Goal: Check status: Check status

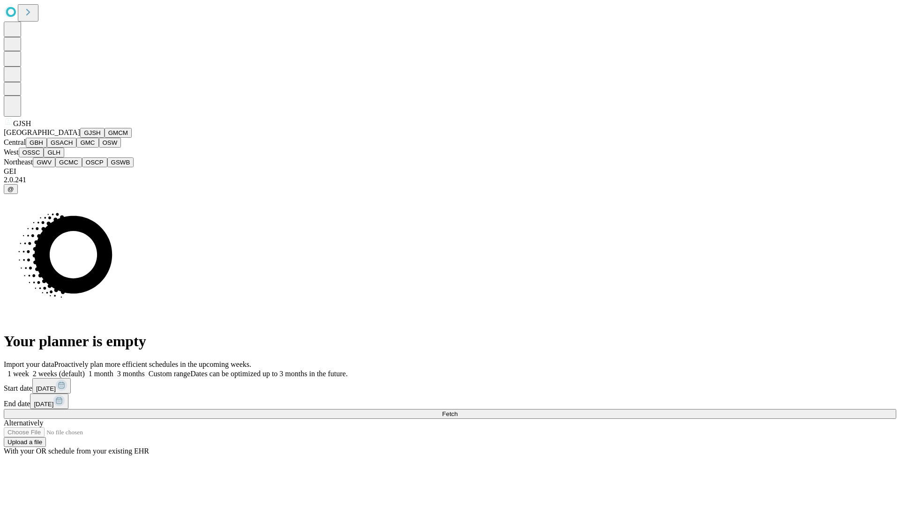
click at [80, 138] on button "GJSH" at bounding box center [92, 133] width 24 height 10
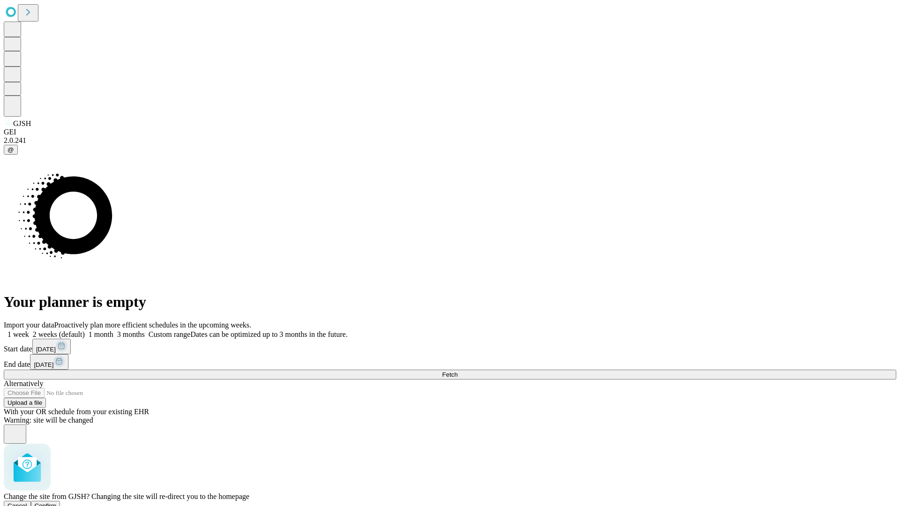
click at [57, 502] on span "Confirm" at bounding box center [46, 505] width 22 height 7
click at [29, 330] on label "1 week" at bounding box center [16, 334] width 25 height 8
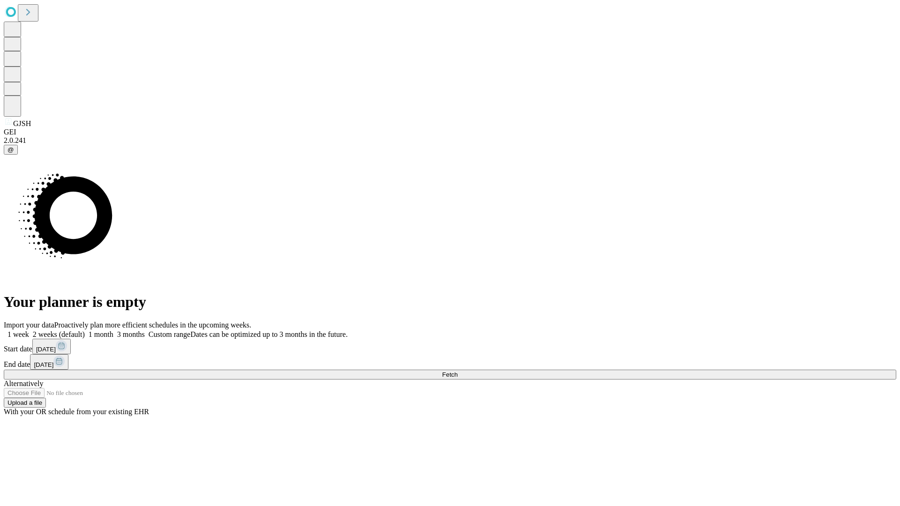
click at [457, 371] on span "Fetch" at bounding box center [449, 374] width 15 height 7
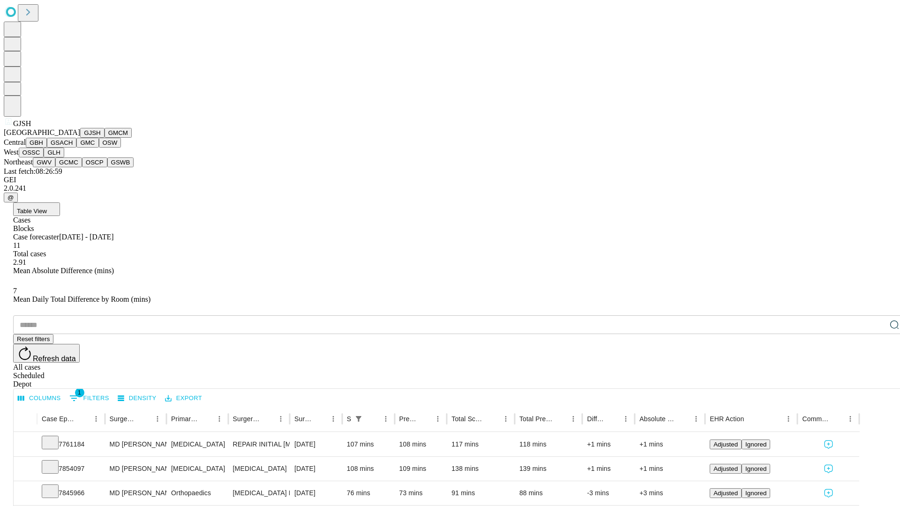
click at [104, 138] on button "GMCM" at bounding box center [117, 133] width 27 height 10
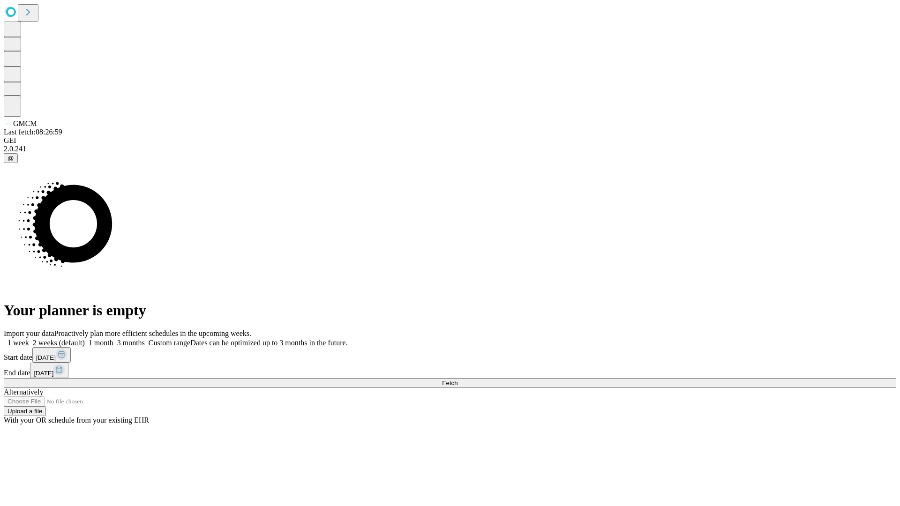
click at [457, 380] on span "Fetch" at bounding box center [449, 383] width 15 height 7
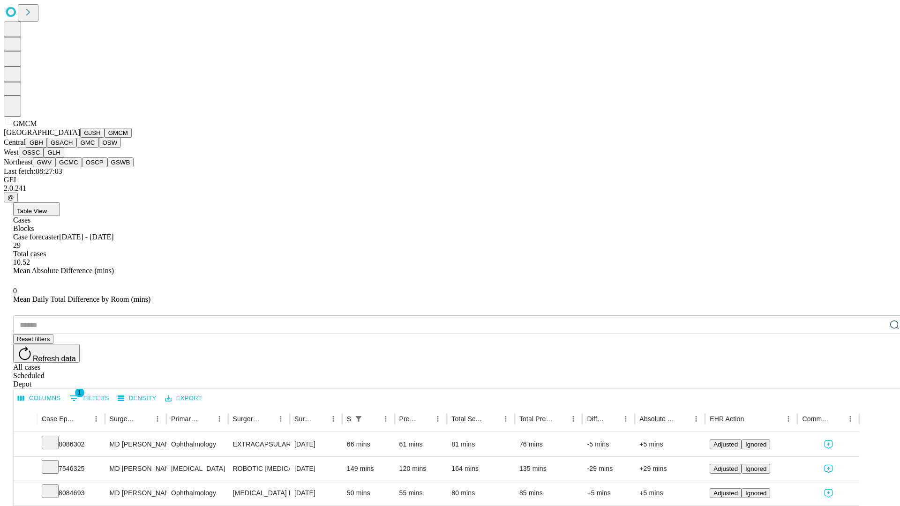
click at [47, 148] on button "GBH" at bounding box center [36, 143] width 21 height 10
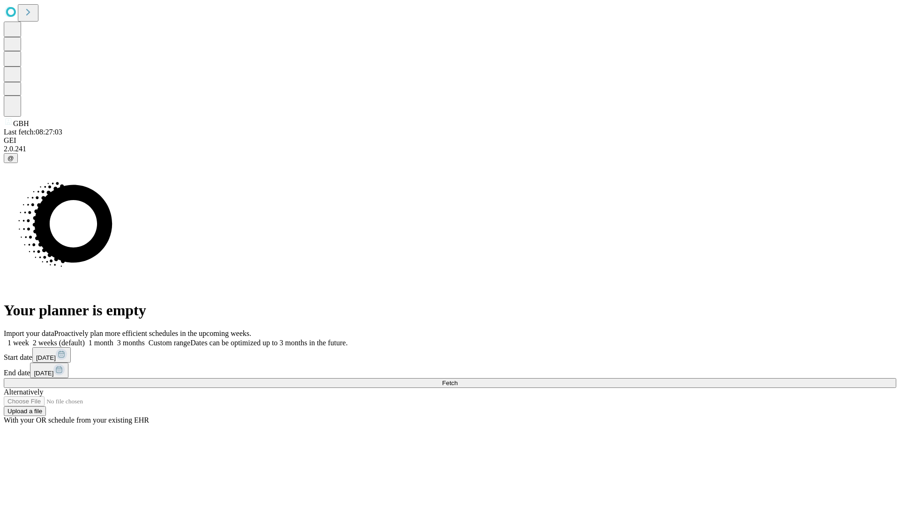
click at [29, 339] on label "1 week" at bounding box center [16, 343] width 25 height 8
click at [457, 380] on span "Fetch" at bounding box center [449, 383] width 15 height 7
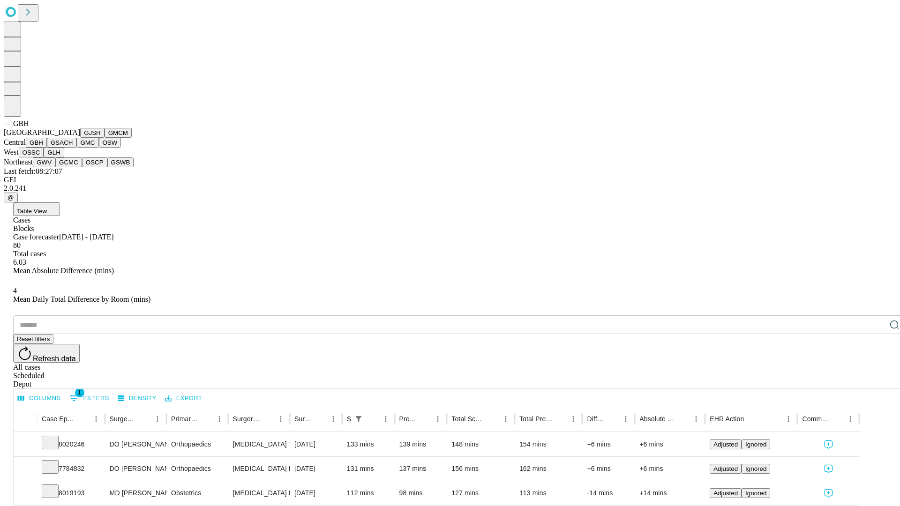
click at [73, 148] on button "GSACH" at bounding box center [62, 143] width 30 height 10
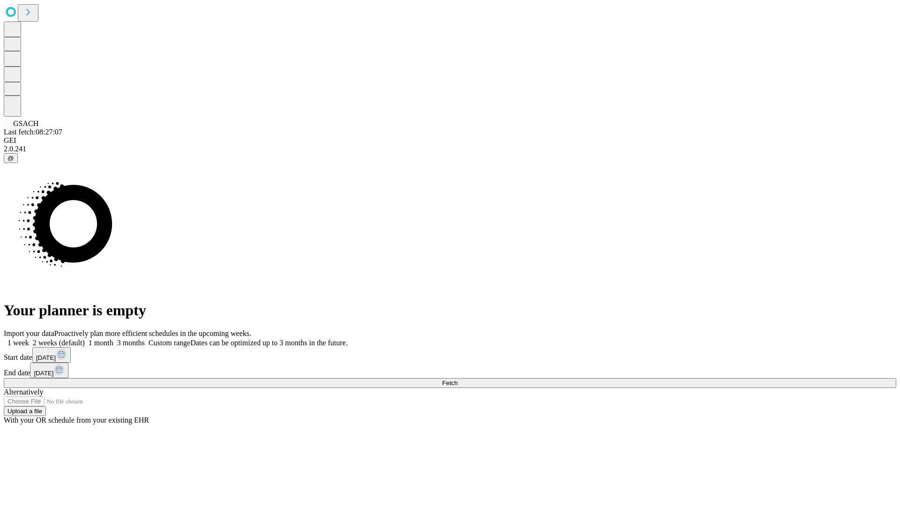
click at [29, 339] on label "1 week" at bounding box center [16, 343] width 25 height 8
click at [457, 380] on span "Fetch" at bounding box center [449, 383] width 15 height 7
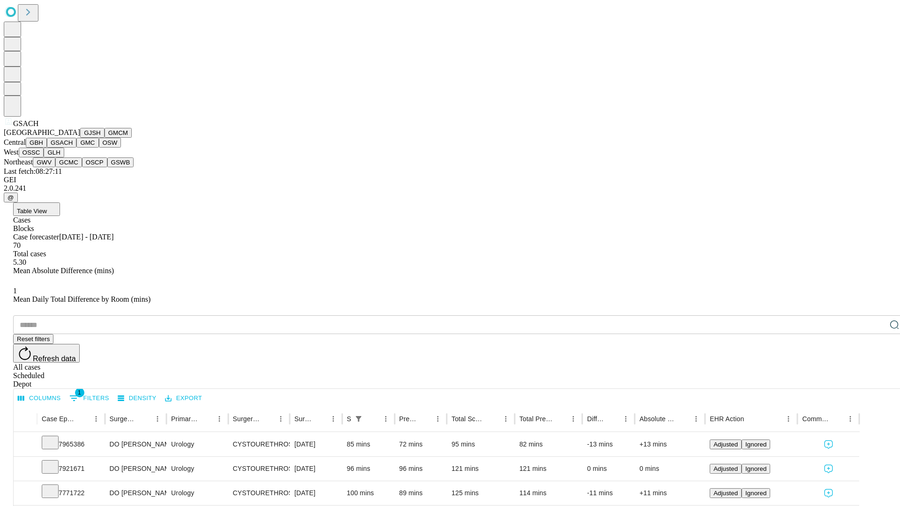
click at [76, 148] on button "GMC" at bounding box center [87, 143] width 22 height 10
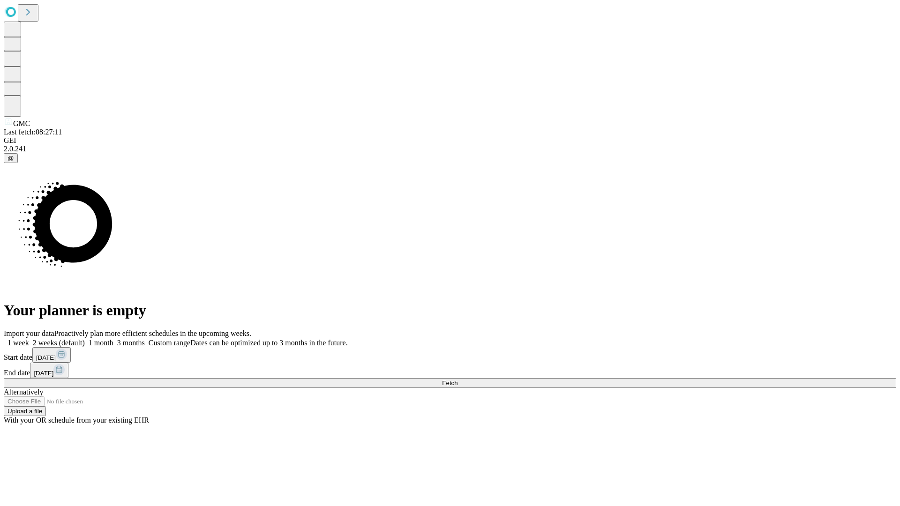
click at [457, 380] on span "Fetch" at bounding box center [449, 383] width 15 height 7
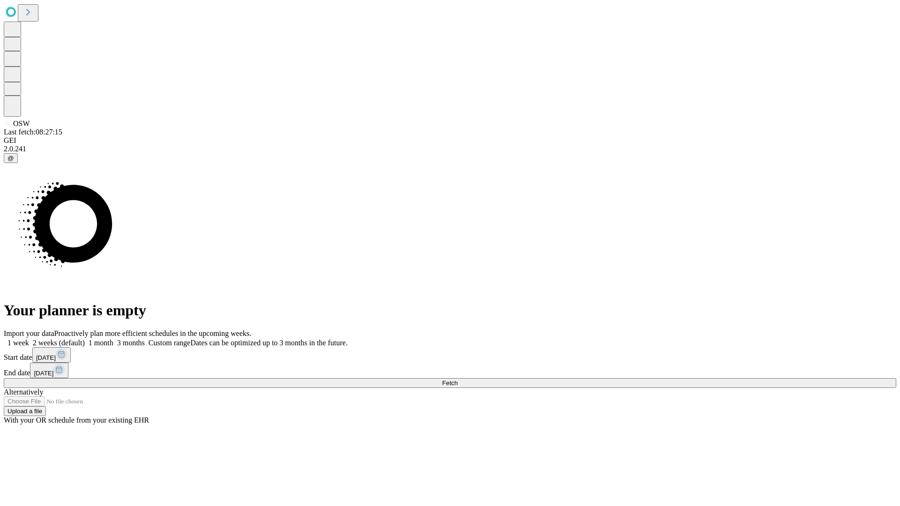
click at [457, 380] on span "Fetch" at bounding box center [449, 383] width 15 height 7
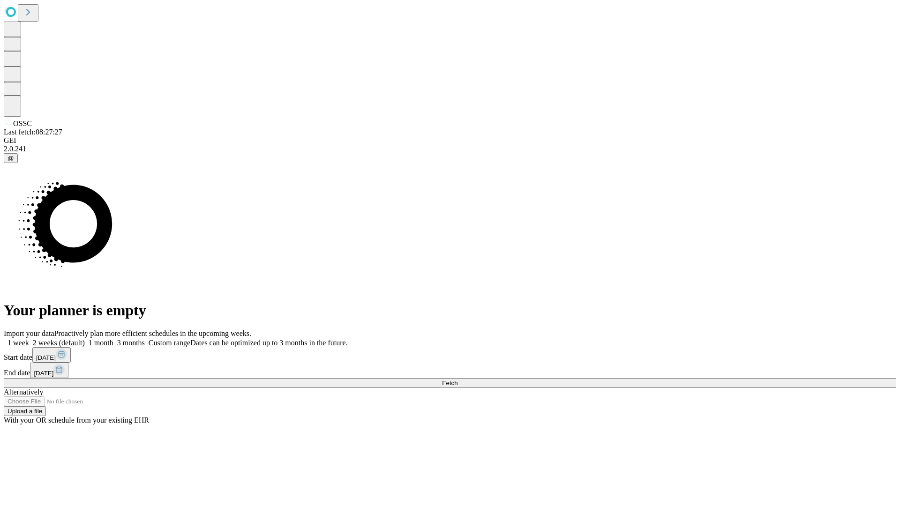
click at [29, 339] on label "1 week" at bounding box center [16, 343] width 25 height 8
click at [457, 380] on span "Fetch" at bounding box center [449, 383] width 15 height 7
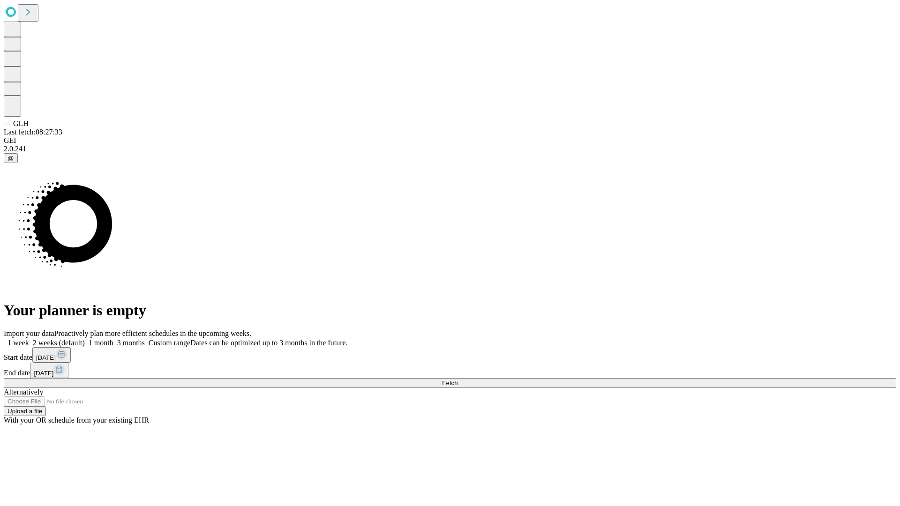
click at [29, 339] on label "1 week" at bounding box center [16, 343] width 25 height 8
click at [457, 380] on span "Fetch" at bounding box center [449, 383] width 15 height 7
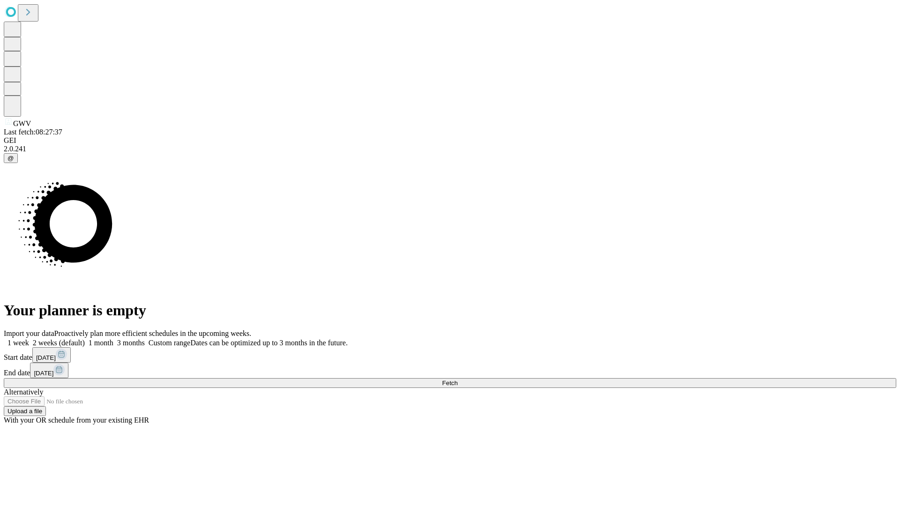
click at [29, 339] on label "1 week" at bounding box center [16, 343] width 25 height 8
click at [457, 380] on span "Fetch" at bounding box center [449, 383] width 15 height 7
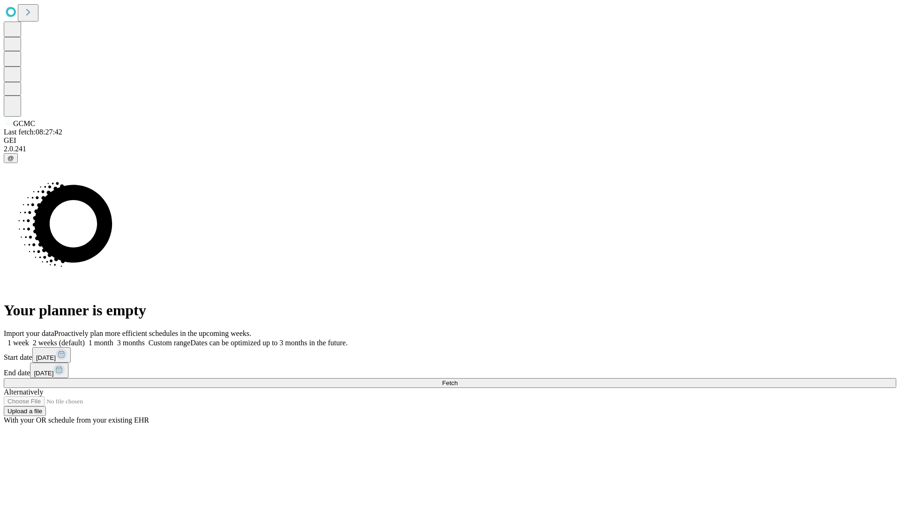
click at [457, 380] on span "Fetch" at bounding box center [449, 383] width 15 height 7
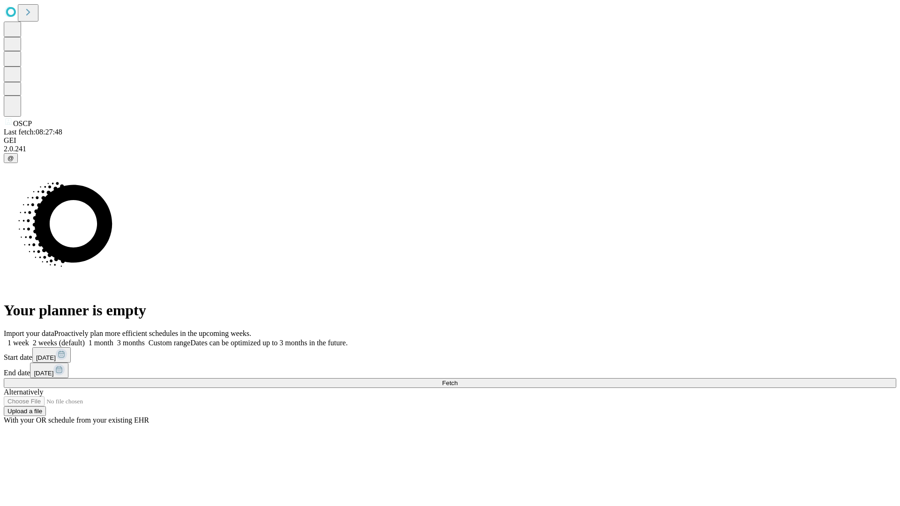
click at [29, 339] on label "1 week" at bounding box center [16, 343] width 25 height 8
click at [457, 380] on span "Fetch" at bounding box center [449, 383] width 15 height 7
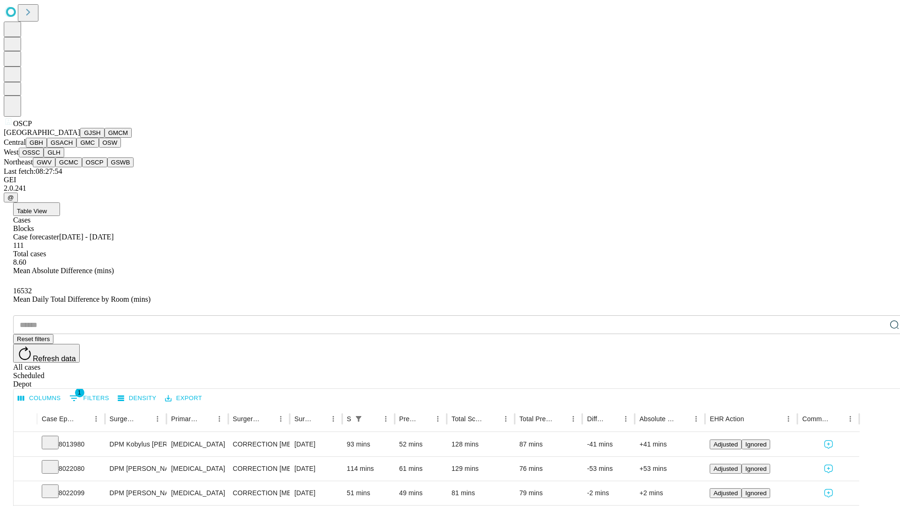
click at [107, 167] on button "GSWB" at bounding box center [120, 162] width 27 height 10
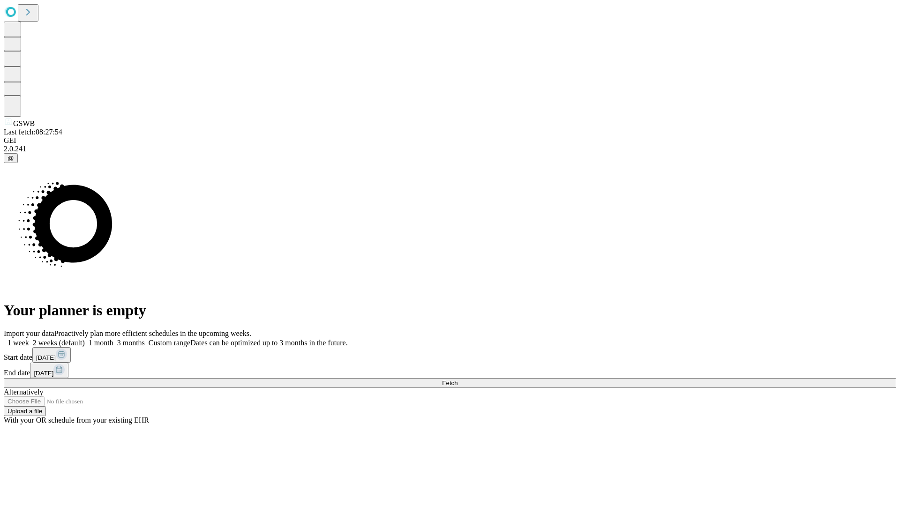
click at [29, 339] on label "1 week" at bounding box center [16, 343] width 25 height 8
click at [457, 380] on span "Fetch" at bounding box center [449, 383] width 15 height 7
